Goal: Navigation & Orientation: Find specific page/section

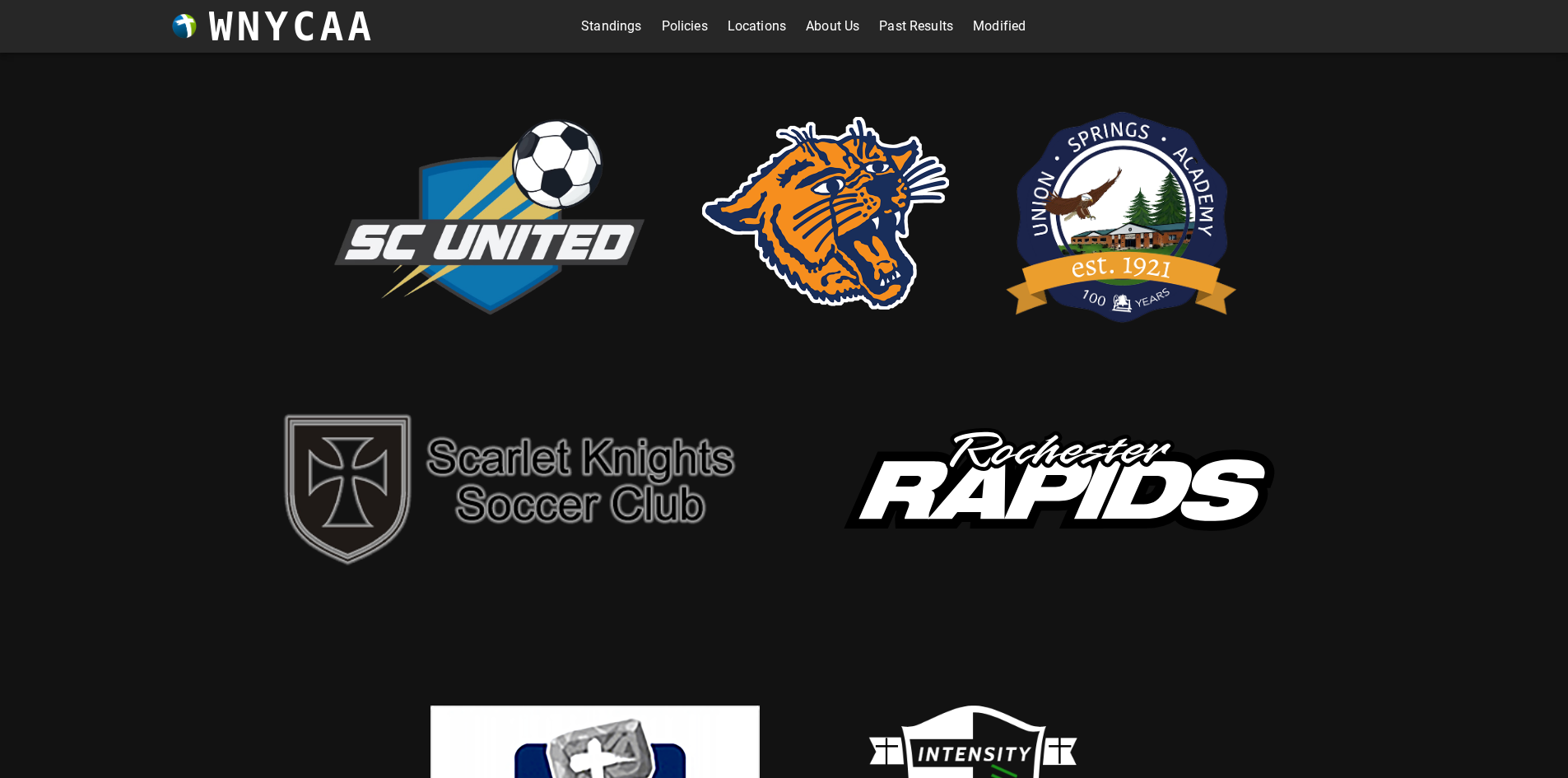
click at [728, 27] on link "Locations" at bounding box center [757, 25] width 59 height 26
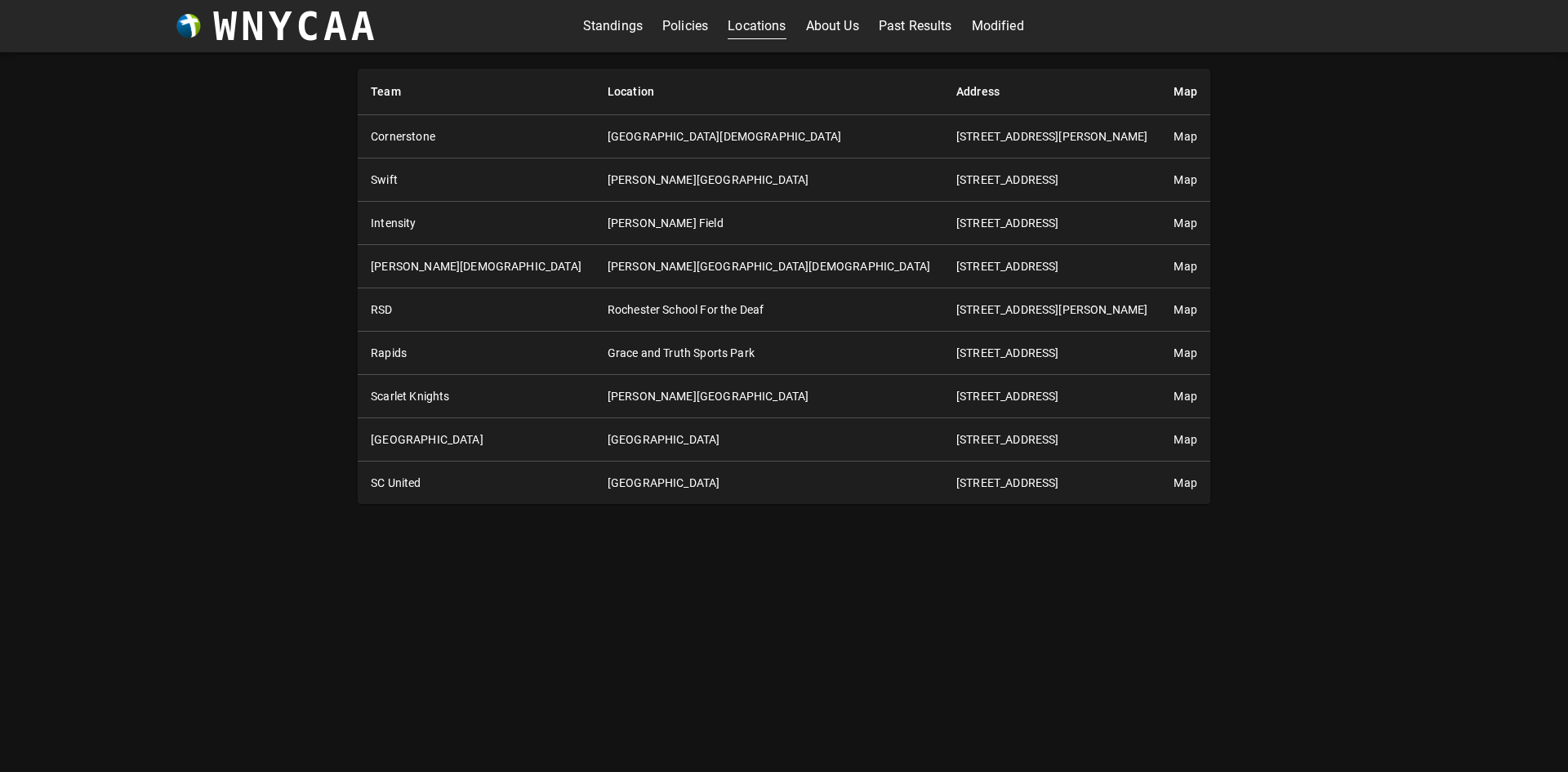
click at [1174, 177] on link "Map" at bounding box center [1186, 179] width 23 height 13
click at [1174, 483] on link "Map" at bounding box center [1186, 482] width 23 height 13
click at [1174, 433] on link "Map" at bounding box center [1186, 439] width 23 height 13
click at [1174, 137] on link "Map" at bounding box center [1186, 136] width 23 height 13
click at [990, 31] on link "Modified" at bounding box center [998, 25] width 52 height 26
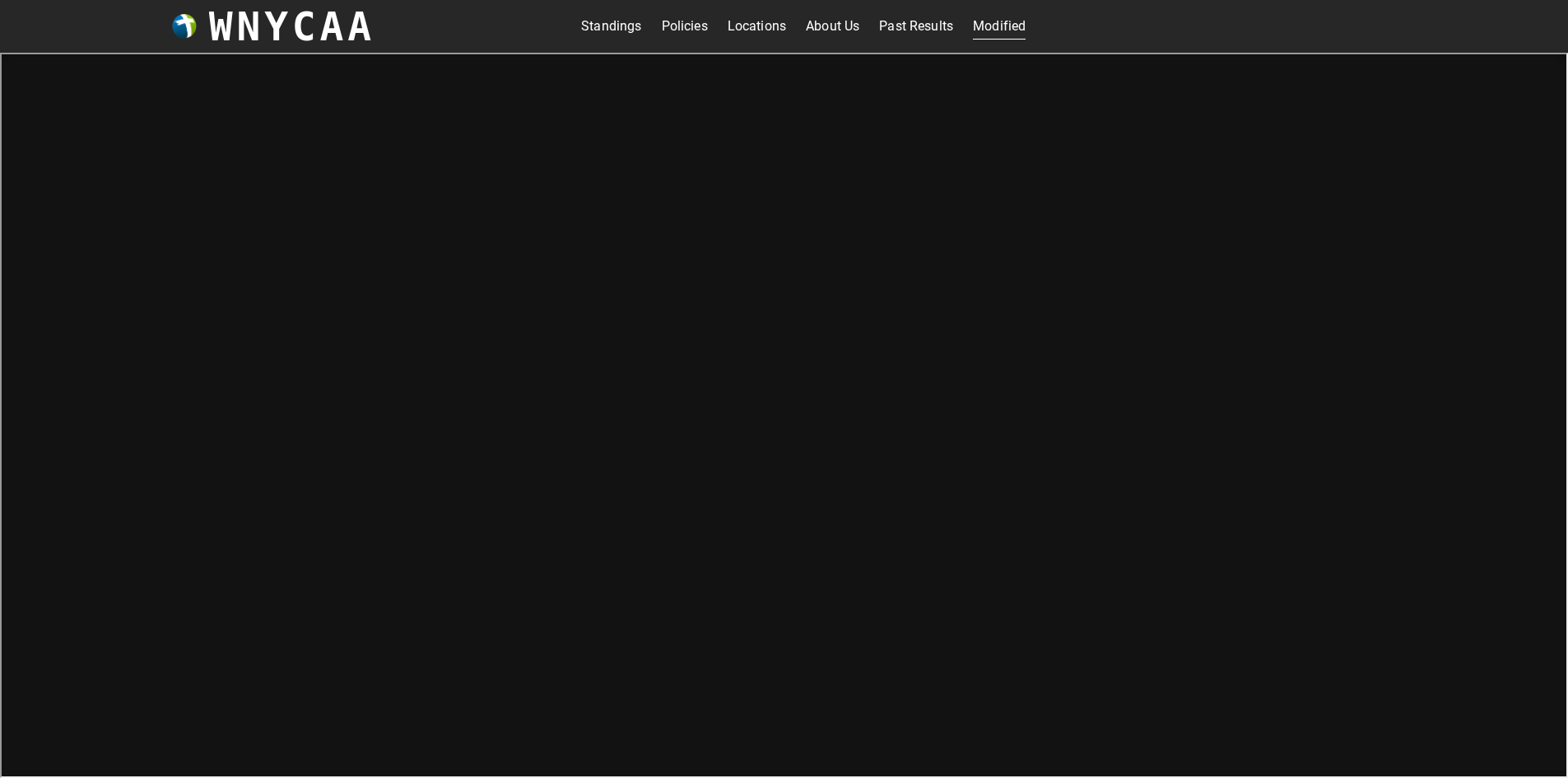
click at [594, 29] on link "Standings" at bounding box center [610, 25] width 60 height 26
click at [855, 24] on div "Standings Policies Locations About Us Past Results Modified" at bounding box center [803, 25] width 445 height 26
click at [896, 18] on link "Past Results" at bounding box center [917, 25] width 74 height 26
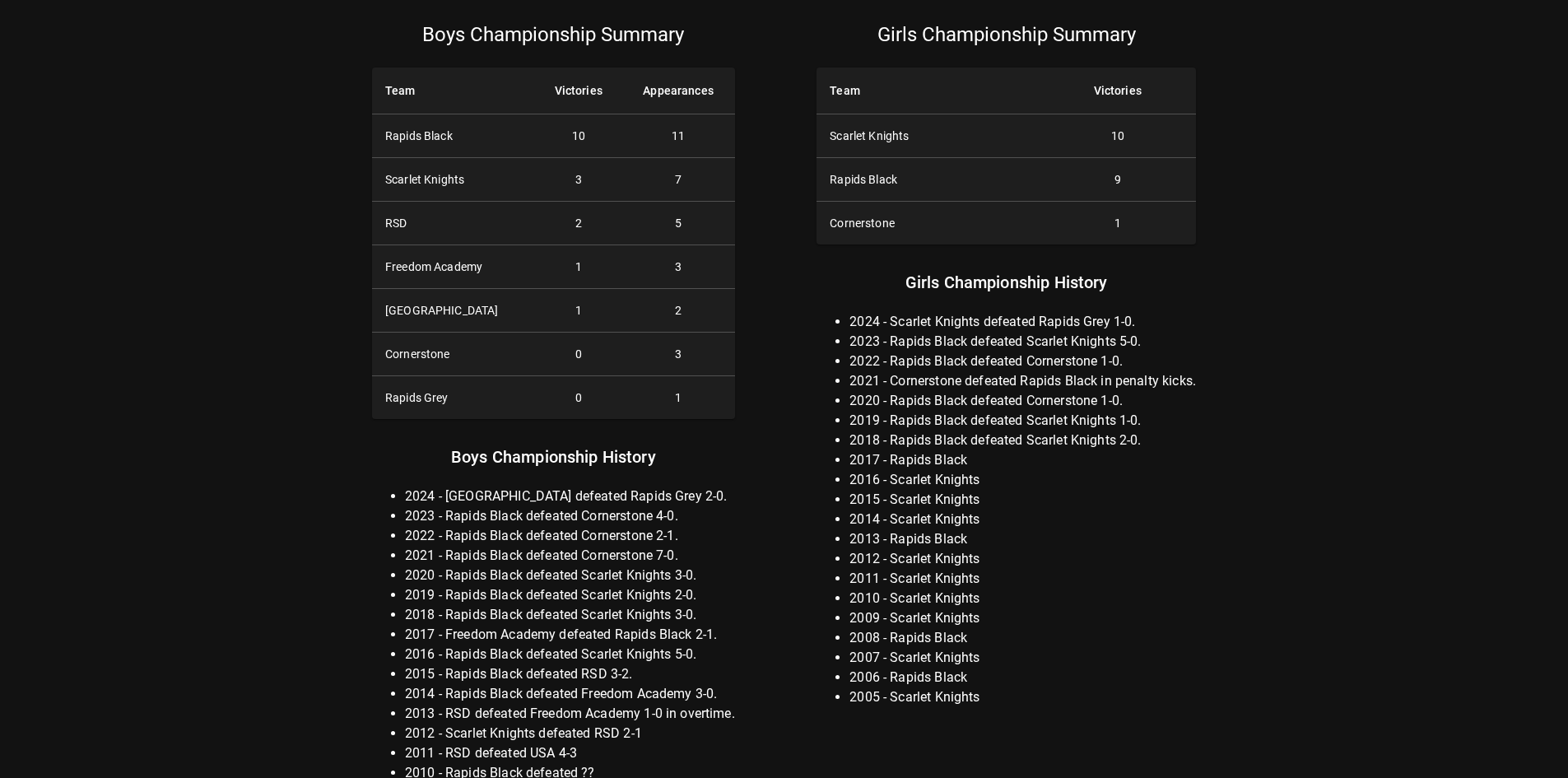
scroll to position [125, 0]
